Goal: Transaction & Acquisition: Book appointment/travel/reservation

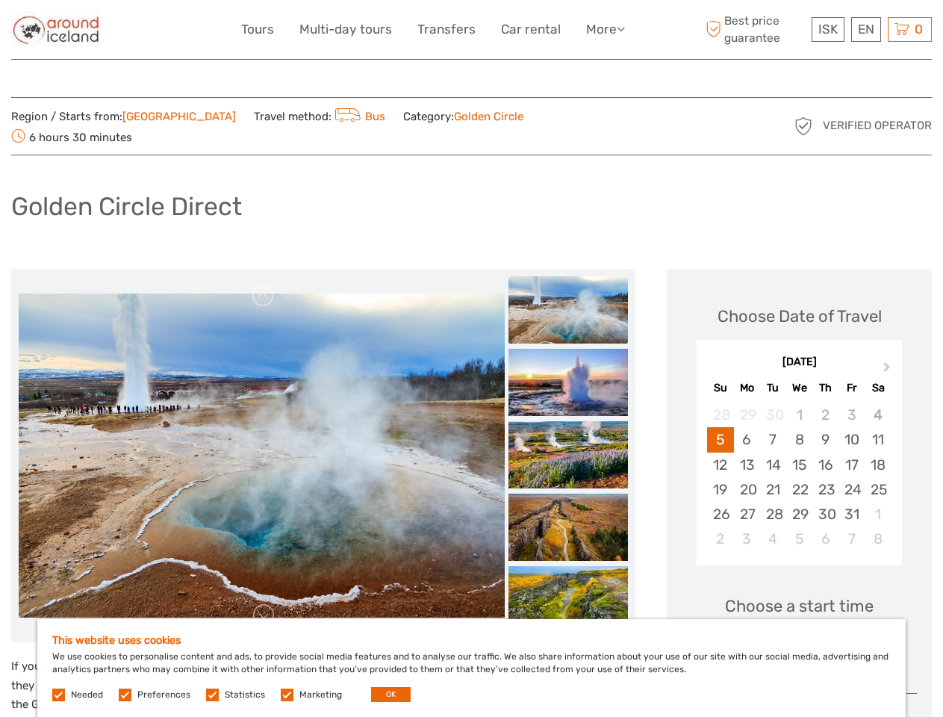
click at [604, 29] on link "More" at bounding box center [605, 30] width 39 height 22
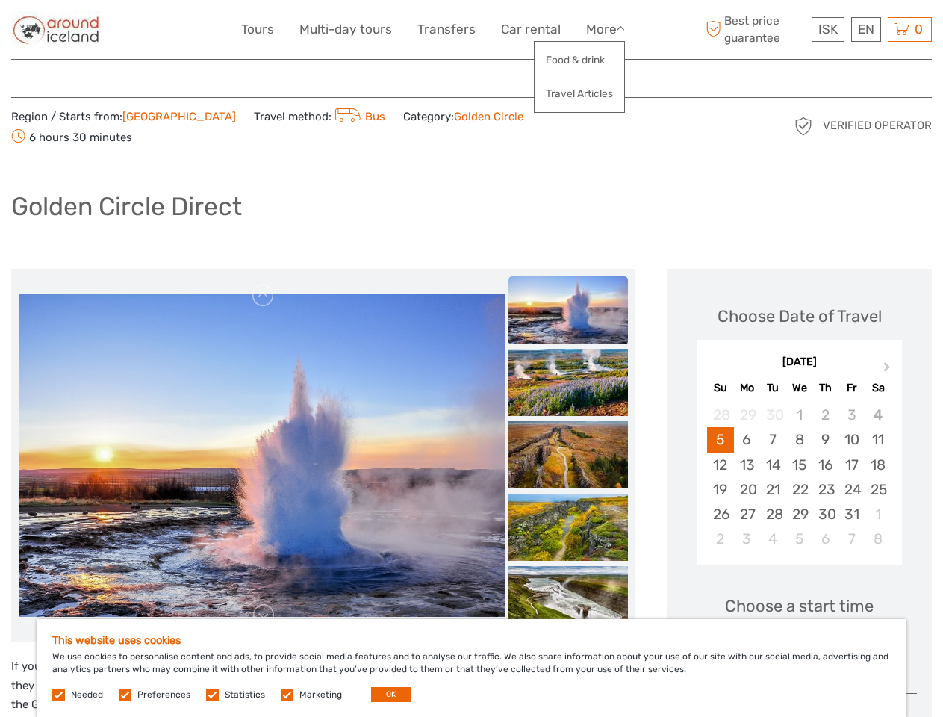
click at [622, 28] on icon at bounding box center [621, 28] width 8 height 13
click at [827, 29] on span "ISK" at bounding box center [827, 29] width 19 height 15
click at [865, 29] on div "EN English Español Deutsch" at bounding box center [866, 29] width 30 height 25
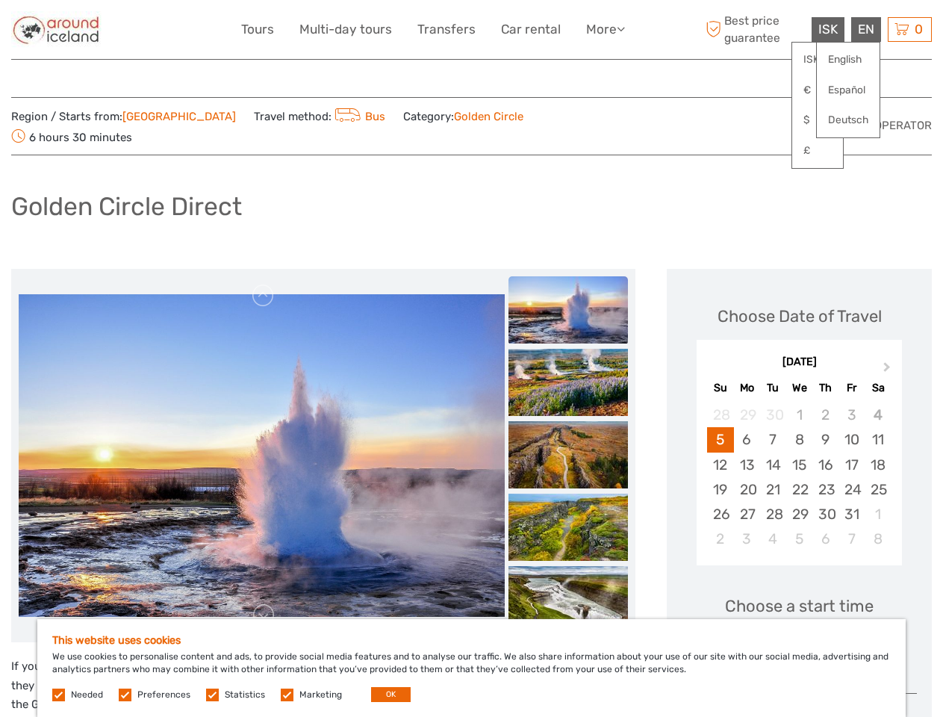
click at [909, 29] on div "0 Items Total 0 ISK Checkout The shopping cart is empty." at bounding box center [910, 29] width 44 height 25
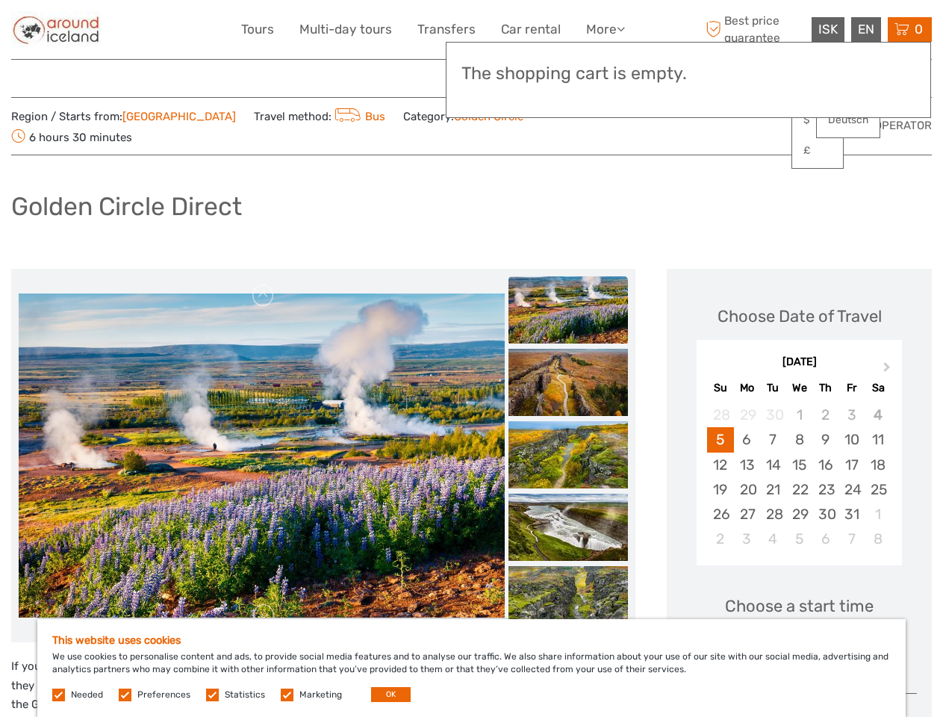
click at [261, 438] on img at bounding box center [262, 455] width 486 height 324
click at [264, 284] on link at bounding box center [264, 296] width 24 height 24
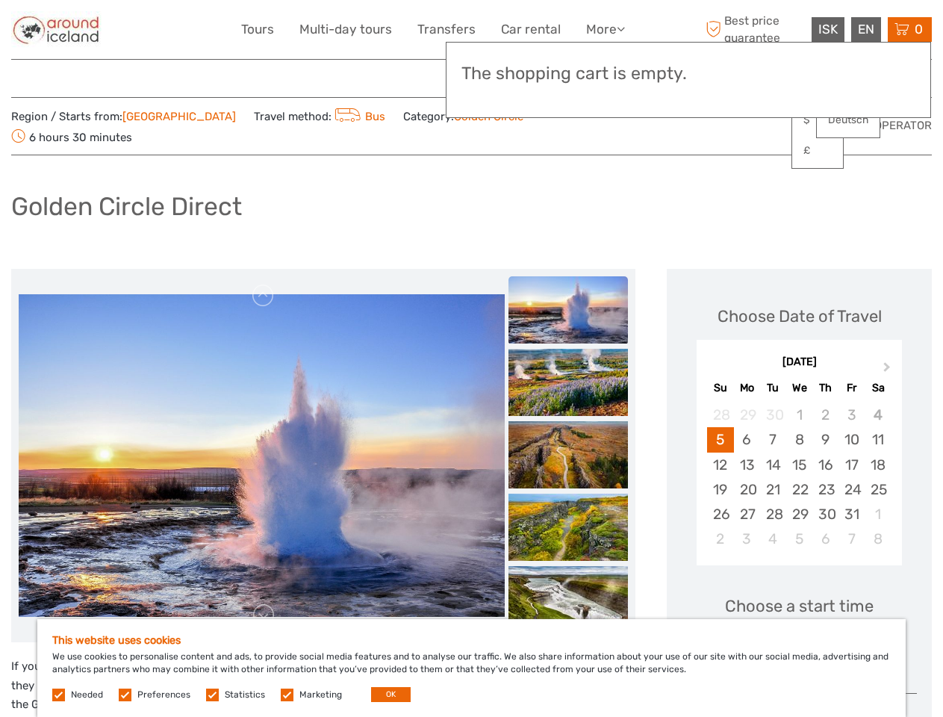
click at [264, 603] on link at bounding box center [264, 615] width 24 height 24
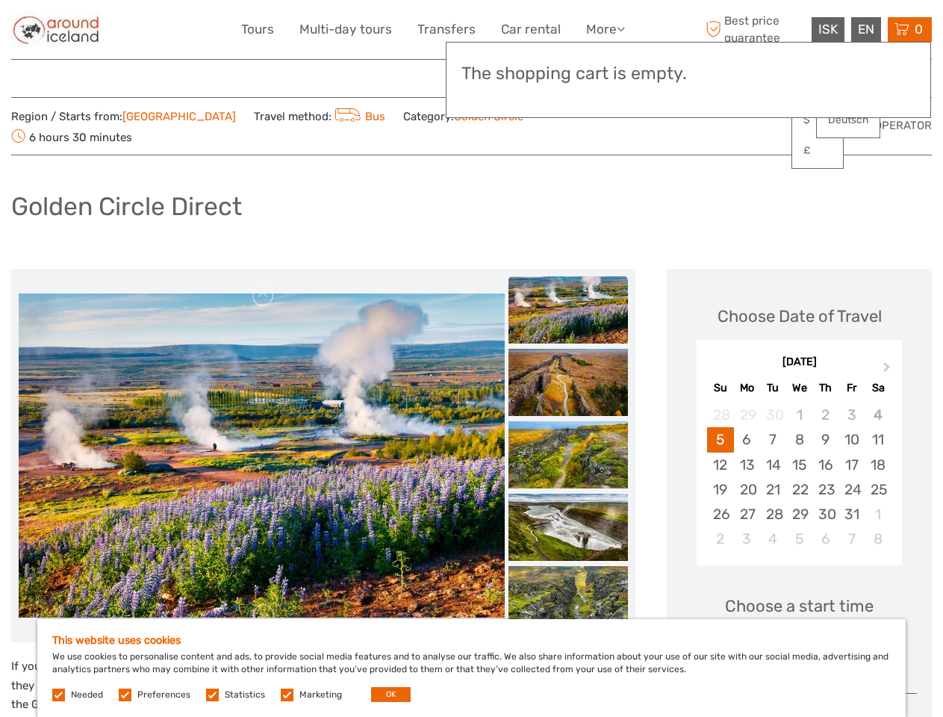
click at [568, 76] on h3 "The shopping cart is empty." at bounding box center [688, 73] width 454 height 21
click at [568, 75] on h3 "The shopping cart is empty." at bounding box center [688, 73] width 454 height 21
